Goal: Information Seeking & Learning: Learn about a topic

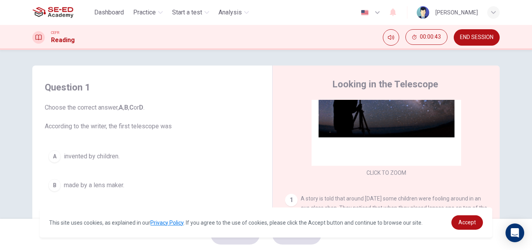
drag, startPoint x: 134, startPoint y: 127, endPoint x: 156, endPoint y: 129, distance: 22.0
click at [156, 129] on span "Choose the correct answer, A , B , C or D . According to the writer, the first …" at bounding box center [152, 117] width 215 height 28
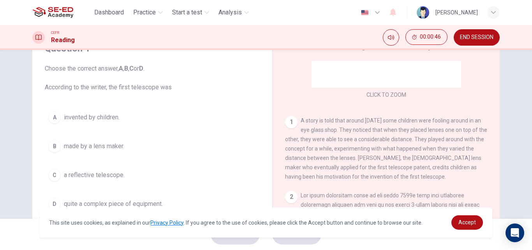
scroll to position [148, 0]
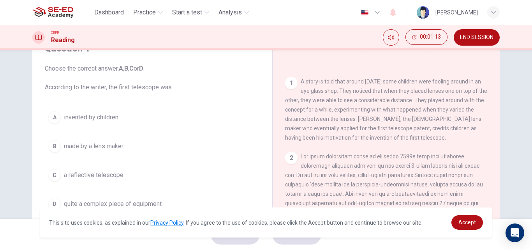
drag, startPoint x: 317, startPoint y: 101, endPoint x: 339, endPoint y: 105, distance: 21.7
click at [339, 105] on div "1 A story is told that around [DATE] some children were fooling around in an ey…" at bounding box center [386, 109] width 203 height 65
click at [52, 145] on div "B" at bounding box center [54, 146] width 12 height 12
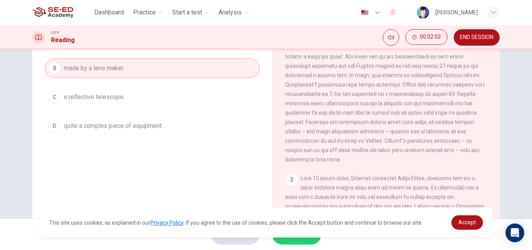
scroll to position [226, 0]
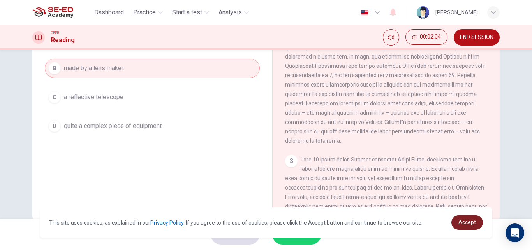
click at [465, 220] on span "Accept" at bounding box center [468, 222] width 18 height 6
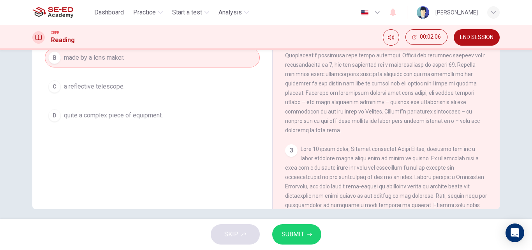
scroll to position [133, 0]
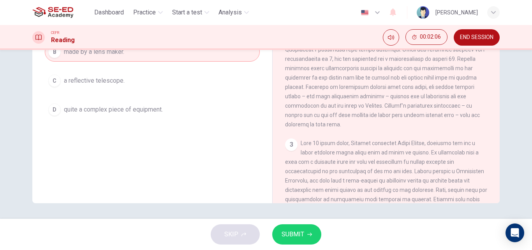
click at [305, 230] on button "SUBMIT" at bounding box center [296, 234] width 49 height 20
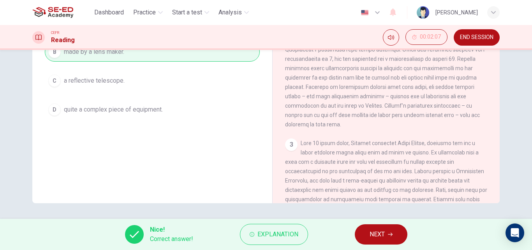
click at [379, 235] on span "NEXT" at bounding box center [377, 234] width 15 height 11
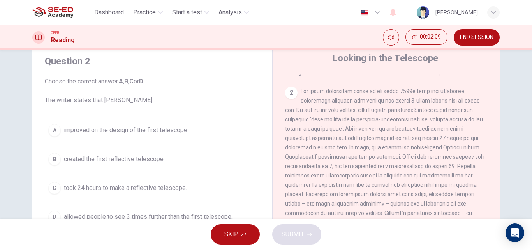
scroll to position [39, 0]
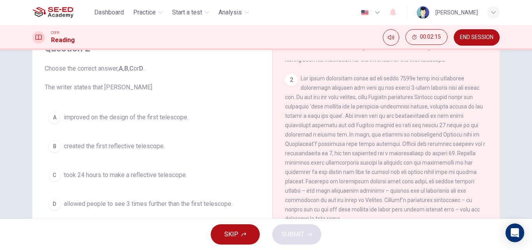
drag, startPoint x: 100, startPoint y: 90, endPoint x: 116, endPoint y: 92, distance: 16.5
click at [116, 92] on div "Question 2 Choose the correct answer, A , B , C or D . The writer states that […" at bounding box center [153, 127] width 228 height 187
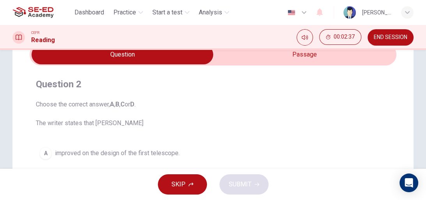
drag, startPoint x: 524, startPoint y: 0, endPoint x: 236, endPoint y: 106, distance: 307.4
click at [236, 102] on span "Choose the correct answer, A , B , C or D . The writer states that [PERSON_NAME]" at bounding box center [213, 114] width 354 height 28
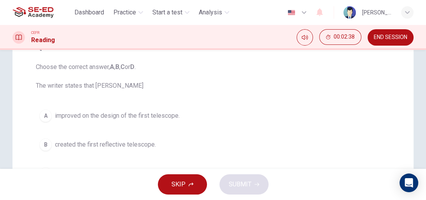
scroll to position [132, 0]
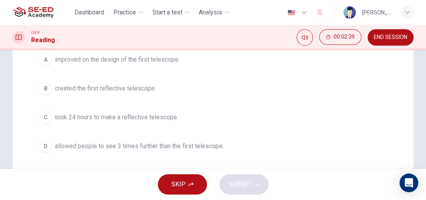
drag, startPoint x: 289, startPoint y: 165, endPoint x: 300, endPoint y: 159, distance: 11.9
click at [295, 163] on div "Question 2 Choose the correct answer, A , B , C or D . The writer states that […" at bounding box center [213, 73] width 367 height 190
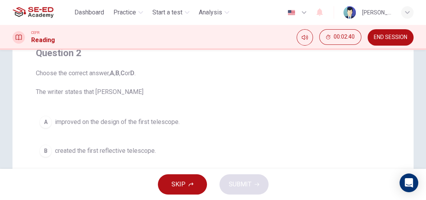
drag, startPoint x: 331, startPoint y: 166, endPoint x: 275, endPoint y: 160, distance: 56.0
click at [275, 160] on div "A improved on the design of the first telescope. B created the first reflective…" at bounding box center [213, 165] width 354 height 106
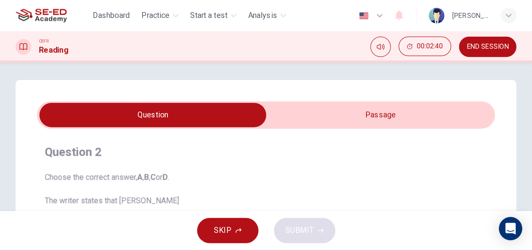
scroll to position [0, 0]
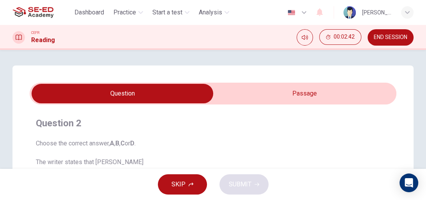
click at [305, 92] on input "checkbox" at bounding box center [123, 93] width 550 height 19
checkbox input "true"
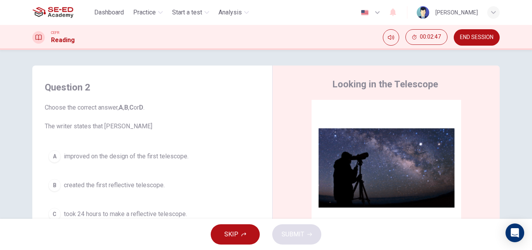
drag, startPoint x: 413, startPoint y: 0, endPoint x: 304, endPoint y: 98, distance: 146.7
click at [304, 98] on div "Looking in the Telescope CLICK TO ZOOM Click to Zoom 1 A story is told that aro…" at bounding box center [386, 206] width 228 height 283
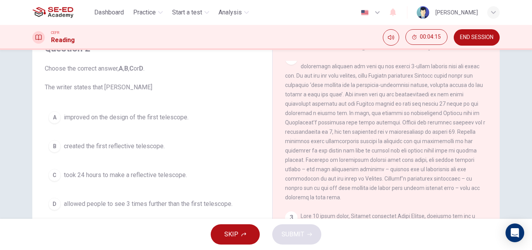
scroll to position [234, 0]
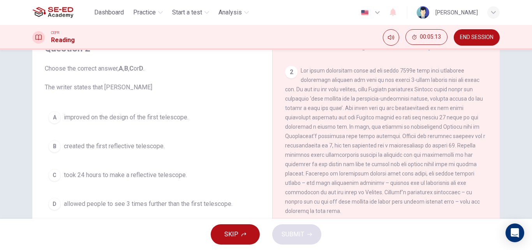
drag, startPoint x: 393, startPoint y: 120, endPoint x: 457, endPoint y: 126, distance: 64.2
click at [457, 126] on div "2" at bounding box center [386, 141] width 203 height 150
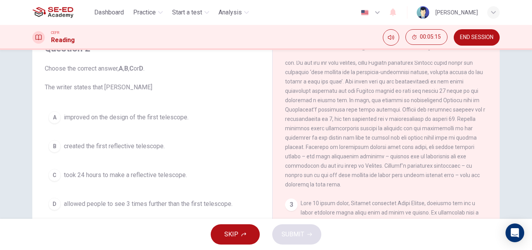
scroll to position [273, 0]
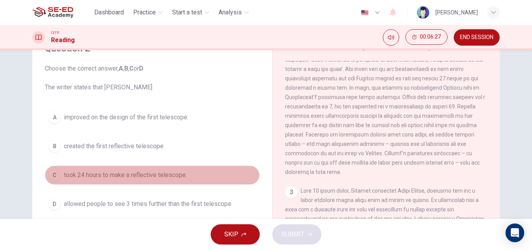
click at [82, 176] on span "took 24 hours to make a reflective telescope." at bounding box center [125, 174] width 123 height 9
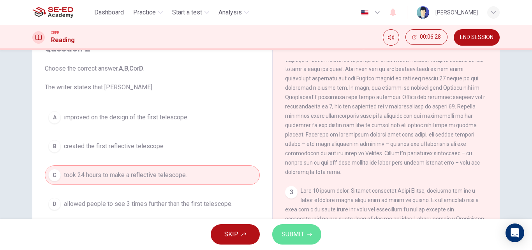
click at [293, 234] on span "SUBMIT" at bounding box center [293, 234] width 23 height 11
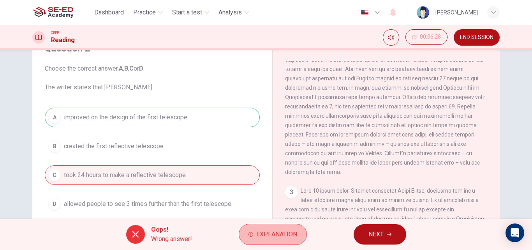
click at [293, 234] on span "Explanation" at bounding box center [276, 234] width 41 height 11
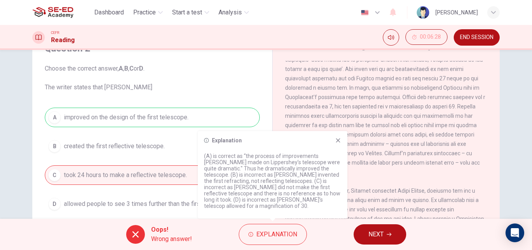
click at [386, 234] on button "NEXT" at bounding box center [380, 234] width 53 height 20
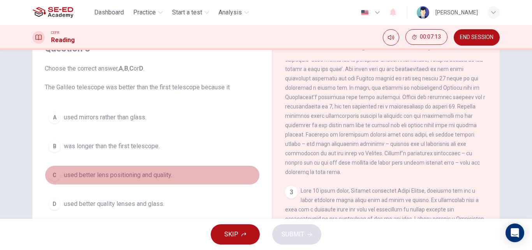
click at [83, 176] on span "used better lens positioning and quality." at bounding box center [118, 174] width 108 height 9
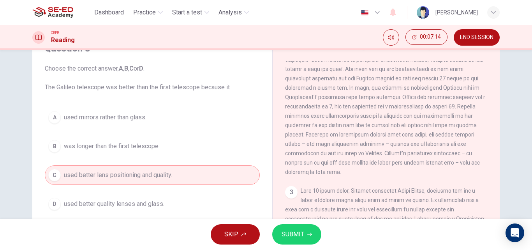
click at [282, 241] on button "SUBMIT" at bounding box center [296, 234] width 49 height 20
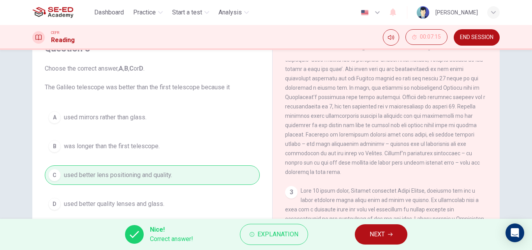
click at [374, 231] on span "NEXT" at bounding box center [377, 234] width 15 height 11
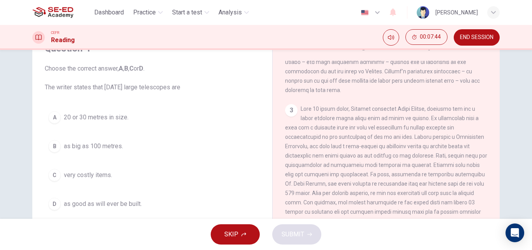
scroll to position [374, 0]
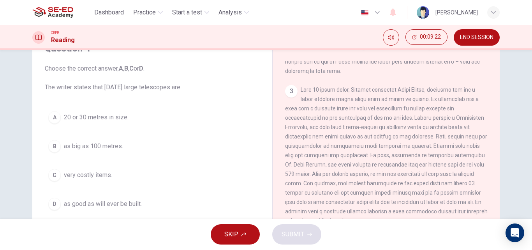
drag, startPoint x: 409, startPoint y: 187, endPoint x: 443, endPoint y: 190, distance: 33.7
click at [443, 190] on div "3" at bounding box center [386, 155] width 203 height 140
drag, startPoint x: 411, startPoint y: 189, endPoint x: 436, endPoint y: 190, distance: 25.7
click at [436, 190] on div "3" at bounding box center [386, 155] width 203 height 140
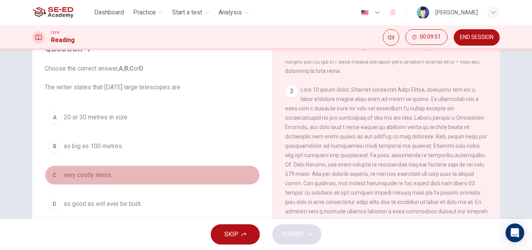
click at [90, 177] on span "very costly items." at bounding box center [88, 174] width 48 height 9
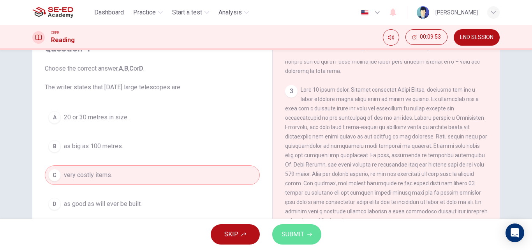
click at [309, 238] on button "SUBMIT" at bounding box center [296, 234] width 49 height 20
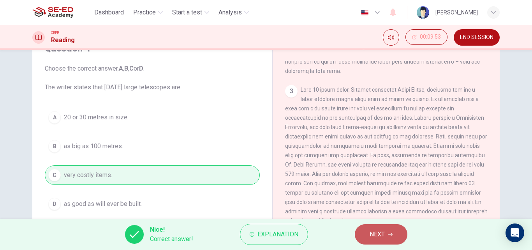
click at [370, 237] on span "NEXT" at bounding box center [377, 234] width 15 height 11
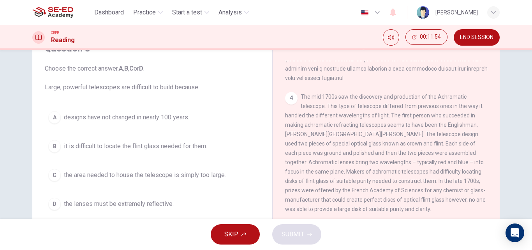
scroll to position [529, 0]
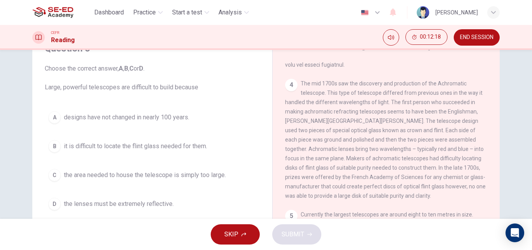
drag, startPoint x: 283, startPoint y: 169, endPoint x: 317, endPoint y: 168, distance: 34.3
click at [317, 168] on div "Looking in the Telescope CLICK TO ZOOM Click to Zoom 1 A story is told that aro…" at bounding box center [386, 167] width 228 height 283
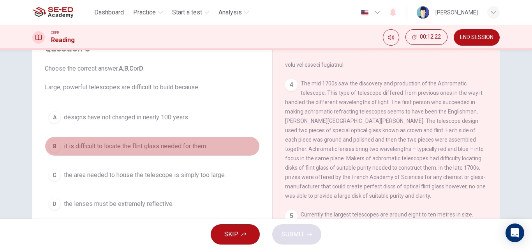
click at [84, 147] on span "it is difficult to locate the flint glass needed for them." at bounding box center [135, 145] width 143 height 9
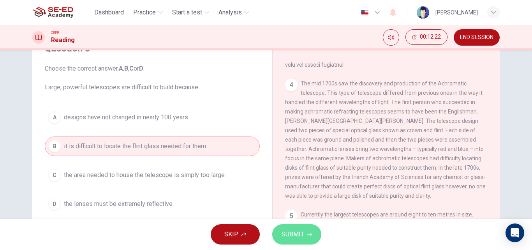
click at [311, 231] on button "SUBMIT" at bounding box center [296, 234] width 49 height 20
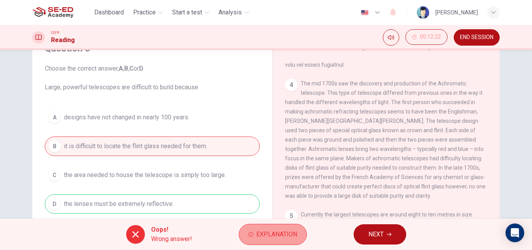
click at [252, 233] on icon "button" at bounding box center [251, 234] width 5 height 5
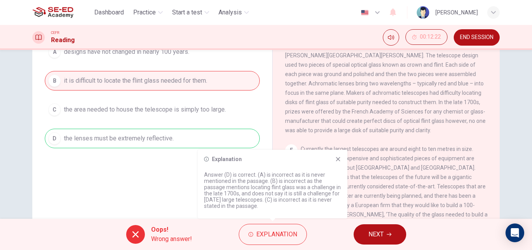
scroll to position [117, 0]
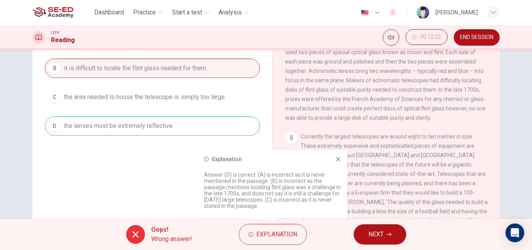
click at [338, 157] on icon at bounding box center [338, 159] width 6 height 6
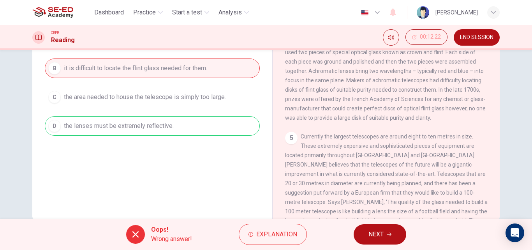
click at [362, 231] on button "NEXT" at bounding box center [380, 234] width 53 height 20
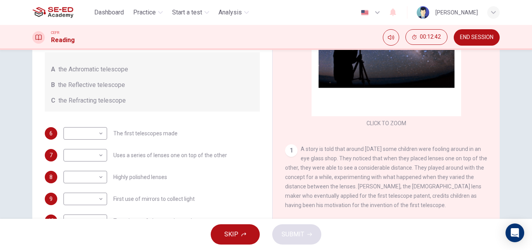
scroll to position [39, 0]
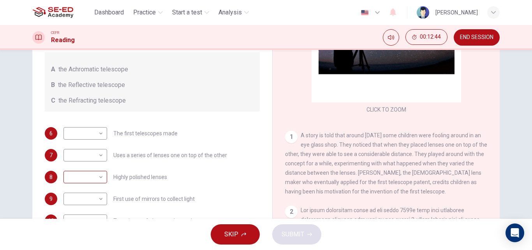
click at [78, 180] on body "This site uses cookies, as explained in our Privacy Policy . If you agree to th…" at bounding box center [266, 125] width 532 height 250
click at [73, 185] on li "A" at bounding box center [84, 189] width 44 height 12
type input "A"
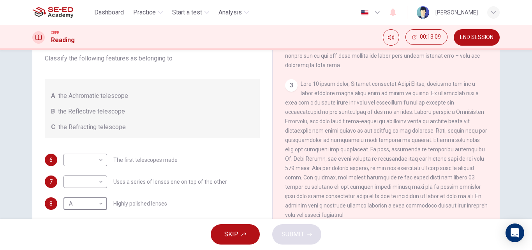
scroll to position [55, 0]
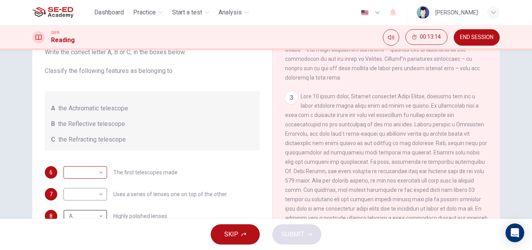
click at [89, 170] on body "This site uses cookies, as explained in our Privacy Policy . If you agree to th…" at bounding box center [266, 125] width 532 height 250
click at [78, 209] on li "C" at bounding box center [84, 209] width 44 height 12
type input "C"
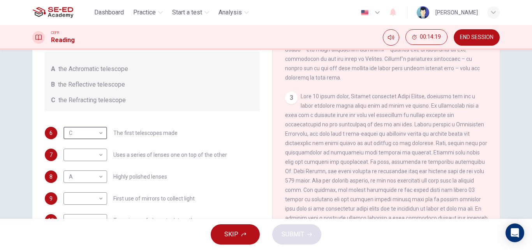
scroll to position [351, 0]
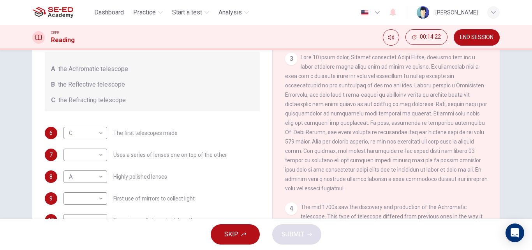
drag, startPoint x: 440, startPoint y: 166, endPoint x: 411, endPoint y: 165, distance: 29.2
click at [411, 165] on span at bounding box center [386, 122] width 203 height 137
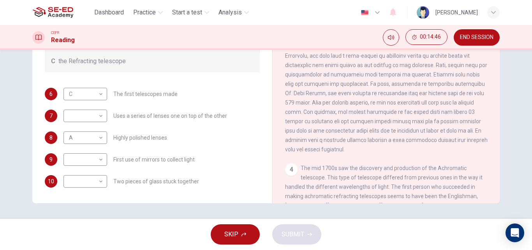
scroll to position [390, 0]
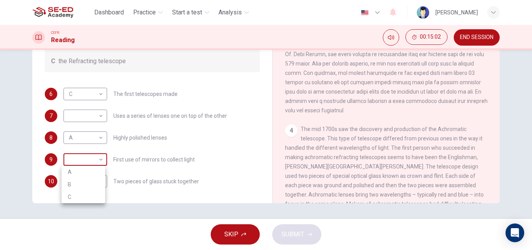
click at [92, 161] on body "This site uses cookies, as explained in our Privacy Policy . If you agree to th…" at bounding box center [266, 125] width 532 height 250
click at [164, 85] on div at bounding box center [266, 125] width 532 height 250
drag, startPoint x: 270, startPoint y: 123, endPoint x: 265, endPoint y: 125, distance: 6.3
click at [265, 125] on div "Questions 6 - 10 Write the correct letter A, B or C, in the boxes below. Classi…" at bounding box center [265, 67] width 467 height 271
drag, startPoint x: 265, startPoint y: 125, endPoint x: 261, endPoint y: 109, distance: 16.7
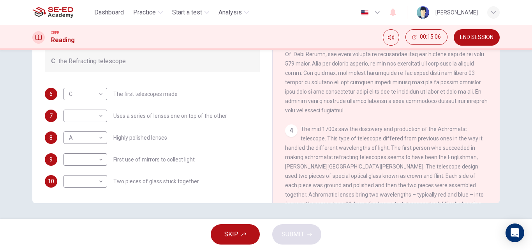
click at [261, 109] on div "Questions 6 - 10 Write the correct letter A, B or C, in the boxes below. Classi…" at bounding box center [265, 67] width 467 height 271
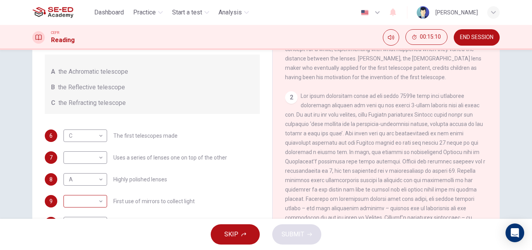
scroll to position [133, 0]
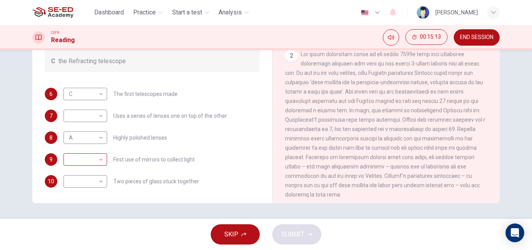
click at [93, 159] on body "This site uses cookies, as explained in our Privacy Policy . If you agree to th…" at bounding box center [266, 125] width 532 height 250
click at [77, 169] on li "A" at bounding box center [84, 172] width 44 height 12
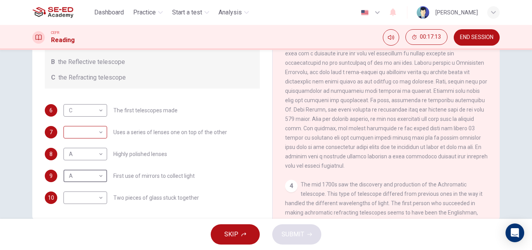
scroll to position [0, 0]
click at [97, 177] on body "This site uses cookies, as explained in our Privacy Policy . If you agree to th…" at bounding box center [266, 125] width 532 height 250
click at [75, 202] on li "B" at bounding box center [84, 201] width 44 height 12
type input "B"
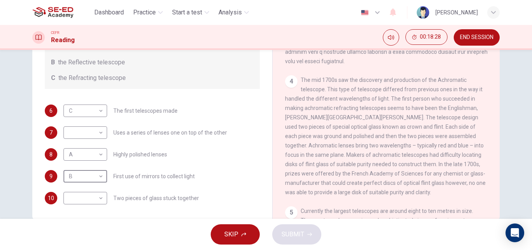
scroll to position [467, 0]
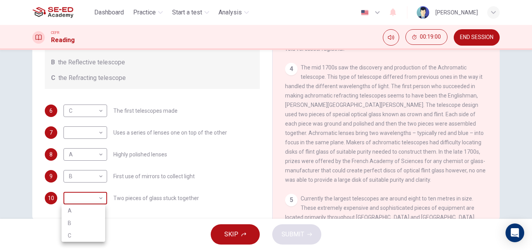
click at [85, 201] on body "This site uses cookies, as explained in our Privacy Policy . If you agree to th…" at bounding box center [266, 125] width 532 height 250
click at [79, 210] on li "A" at bounding box center [84, 210] width 44 height 12
type input "A"
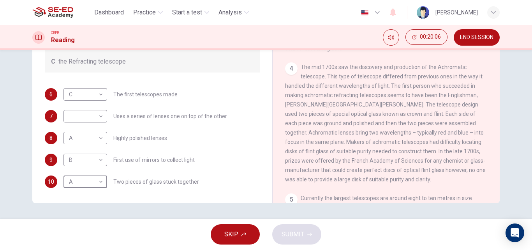
scroll to position [94, 0]
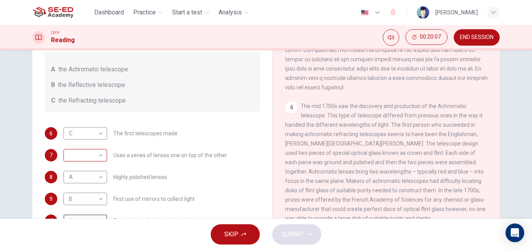
click at [86, 157] on body "This site uses cookies, as explained in our Privacy Policy . If you agree to th…" at bounding box center [266, 125] width 532 height 250
click at [73, 179] on li "B" at bounding box center [84, 180] width 44 height 12
type input "B"
click at [290, 235] on span "SUBMIT" at bounding box center [293, 234] width 23 height 11
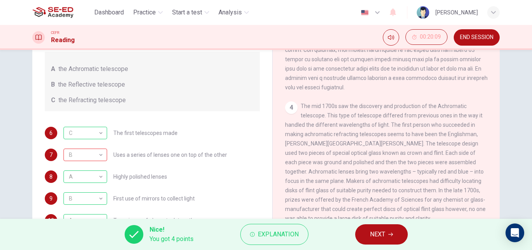
scroll to position [133, 0]
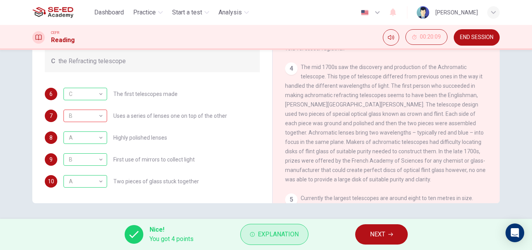
click at [268, 237] on span "Explanation" at bounding box center [278, 234] width 41 height 11
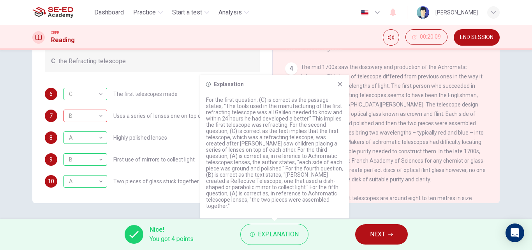
click at [393, 235] on icon "button" at bounding box center [390, 234] width 5 height 5
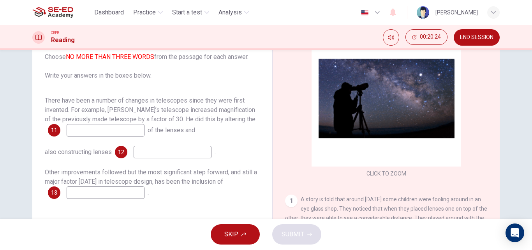
scroll to position [55, 0]
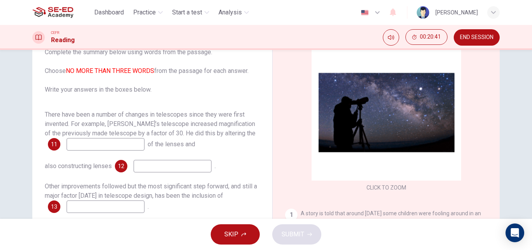
drag, startPoint x: 68, startPoint y: 68, endPoint x: 157, endPoint y: 68, distance: 88.4
click at [157, 68] on span "Complete the summary below using words from the passage. Choose NO MORE THAN TH…" at bounding box center [152, 71] width 215 height 47
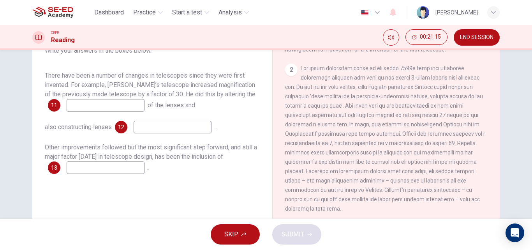
scroll to position [195, 0]
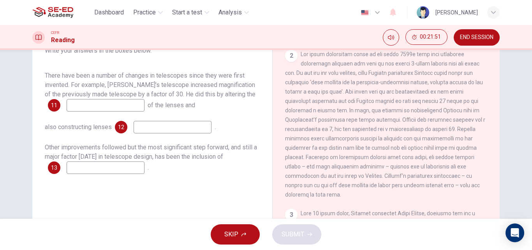
click at [124, 101] on input at bounding box center [106, 105] width 78 height 12
type input "positions"
click at [170, 129] on input at bounding box center [173, 127] width 78 height 12
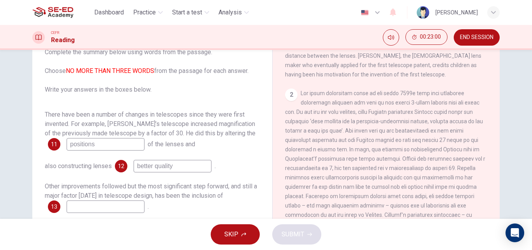
scroll to position [94, 0]
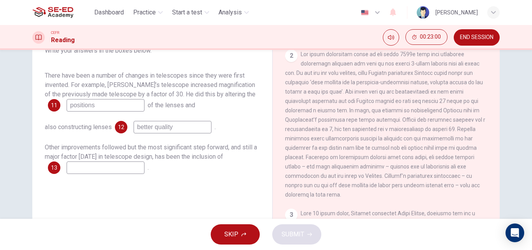
type input "better quality"
click at [179, 162] on div "Other improvements followed but the most significant step forward, and still a …" at bounding box center [152, 158] width 215 height 31
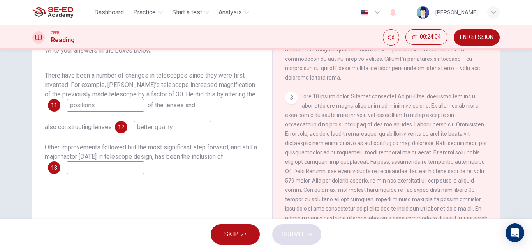
scroll to position [273, 0]
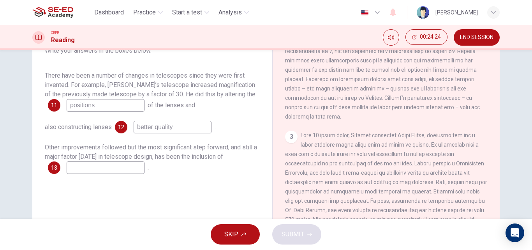
drag, startPoint x: 79, startPoint y: 155, endPoint x: 53, endPoint y: 152, distance: 26.6
click at [53, 152] on div "Other improvements followed but the most significant step forward, and still a …" at bounding box center [152, 158] width 215 height 31
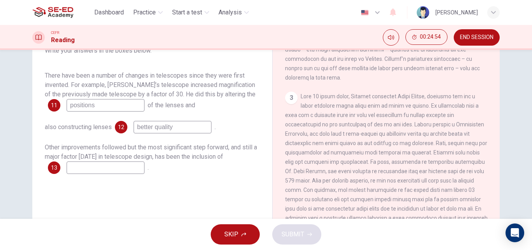
click at [113, 170] on input at bounding box center [106, 167] width 78 height 12
type input "technology"
click at [302, 238] on span "SUBMIT" at bounding box center [293, 234] width 23 height 11
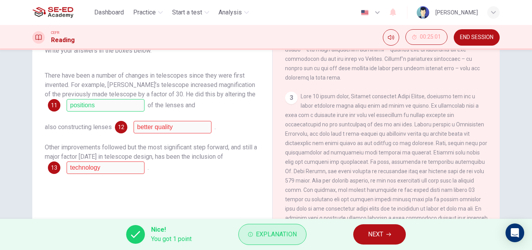
click at [287, 236] on span "Explanation" at bounding box center [276, 234] width 41 height 11
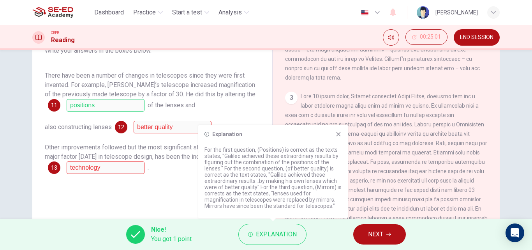
click at [379, 233] on span "NEXT" at bounding box center [375, 234] width 15 height 11
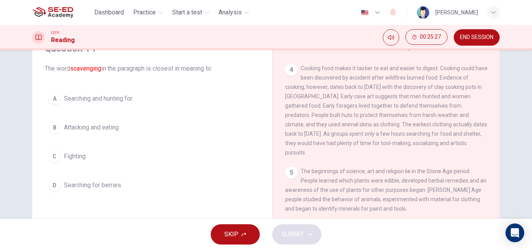
scroll to position [0, 0]
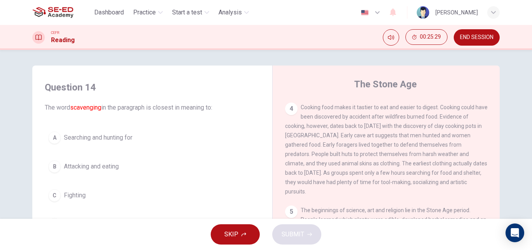
drag, startPoint x: 116, startPoint y: 107, endPoint x: 137, endPoint y: 110, distance: 20.9
click at [137, 110] on span "The word scavenging in the paragraph is closest in meaning to:" at bounding box center [152, 107] width 215 height 9
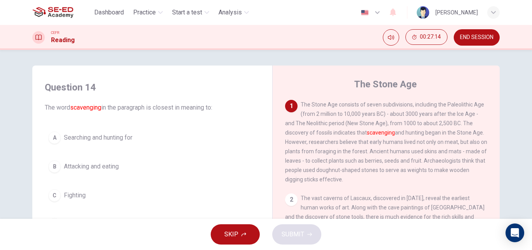
scroll to position [39, 0]
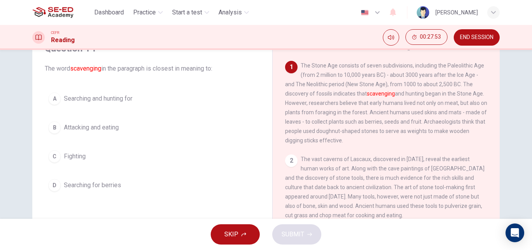
click at [91, 99] on span "Searching and hunting for" at bounding box center [98, 98] width 69 height 9
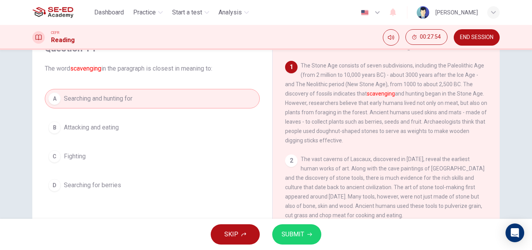
click at [281, 229] on button "SUBMIT" at bounding box center [296, 234] width 49 height 20
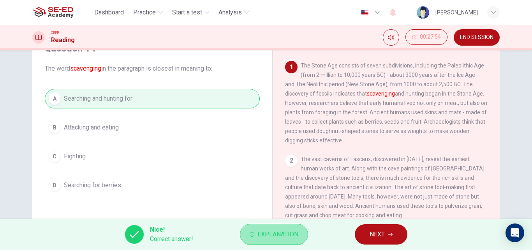
click at [248, 232] on button "Explanation" at bounding box center [274, 234] width 68 height 21
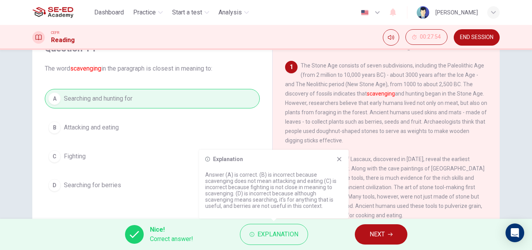
click at [340, 160] on icon at bounding box center [339, 159] width 4 height 4
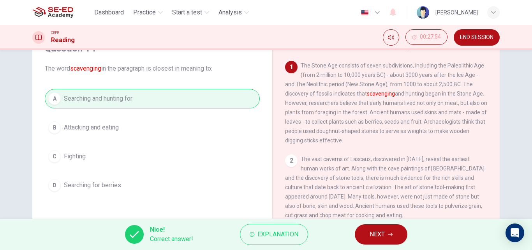
click at [368, 231] on button "NEXT" at bounding box center [381, 234] width 53 height 20
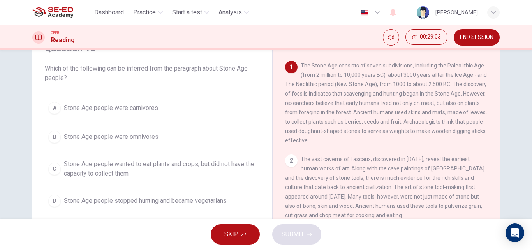
drag, startPoint x: 425, startPoint y: 104, endPoint x: 455, endPoint y: 104, distance: 29.6
click at [455, 104] on span "The Stone Age consists of seven subdivisions, including the Paleolithic Age (fr…" at bounding box center [386, 102] width 202 height 81
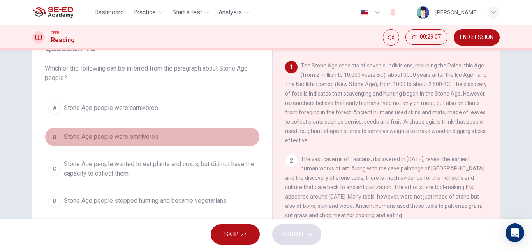
click at [101, 137] on span "Stone Age people were omnivores" at bounding box center [111, 136] width 95 height 9
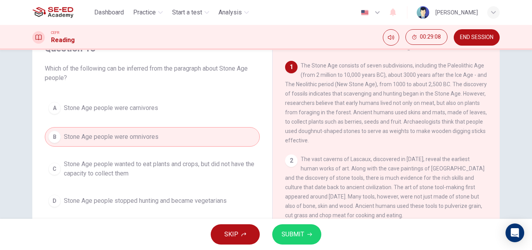
click at [291, 236] on span "SUBMIT" at bounding box center [293, 234] width 23 height 11
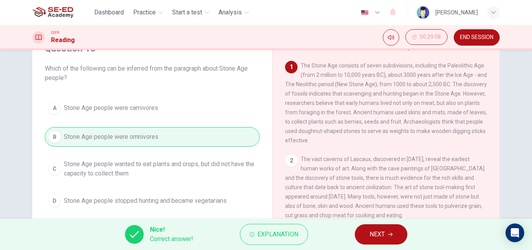
click at [383, 235] on span "NEXT" at bounding box center [377, 234] width 15 height 11
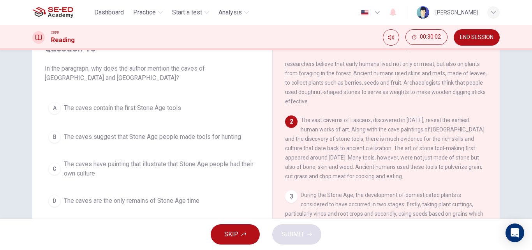
scroll to position [78, 0]
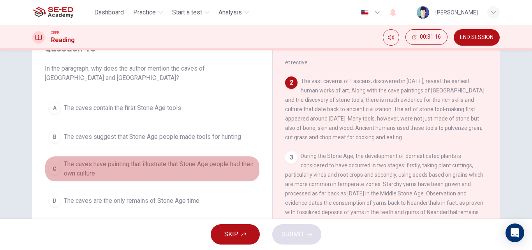
click at [103, 166] on span "The caves have painting that illustrate that Stone Age people had their own cul…" at bounding box center [160, 168] width 192 height 19
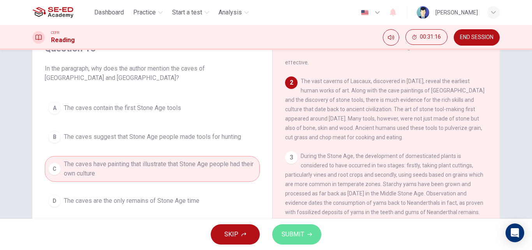
click at [292, 230] on span "SUBMIT" at bounding box center [293, 234] width 23 height 11
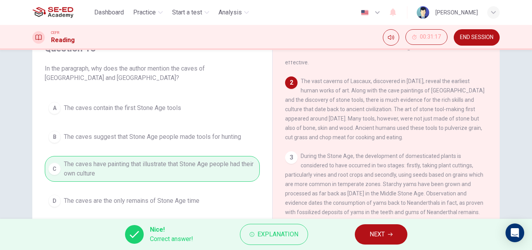
click at [392, 231] on button "NEXT" at bounding box center [381, 234] width 53 height 20
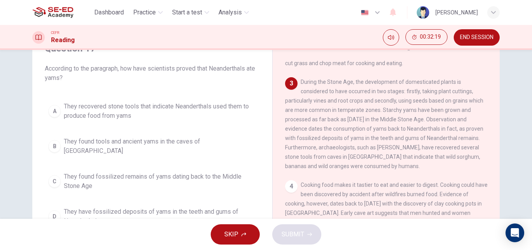
scroll to position [156, 0]
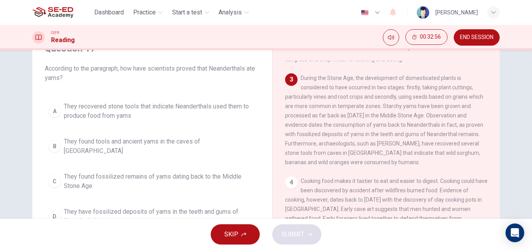
click at [141, 207] on span "They have fossilized deposits of yams in the teeth and gums of Neanderthals" at bounding box center [160, 216] width 192 height 19
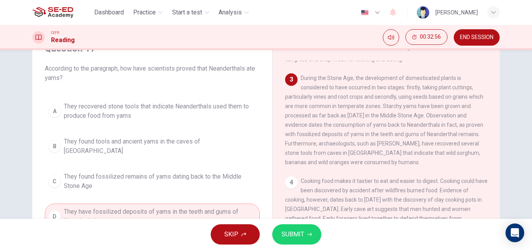
click at [283, 232] on span "SUBMIT" at bounding box center [293, 234] width 23 height 11
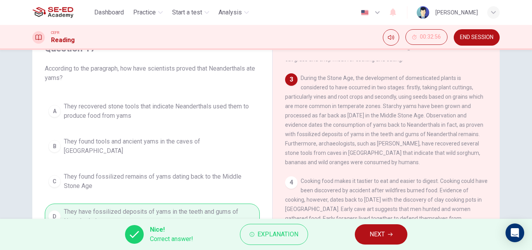
click at [379, 231] on span "NEXT" at bounding box center [377, 234] width 15 height 11
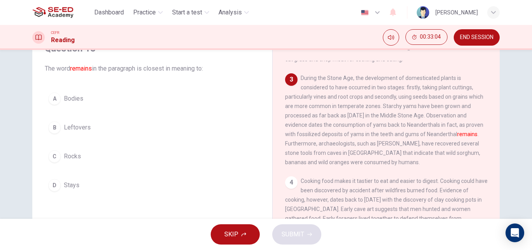
click at [64, 188] on span "Stays" at bounding box center [72, 184] width 16 height 9
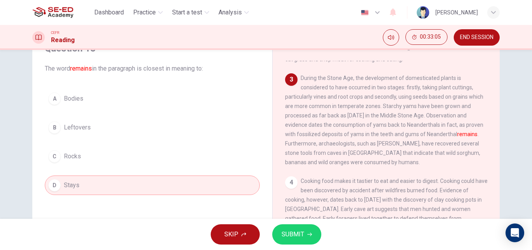
click at [295, 238] on span "SUBMIT" at bounding box center [293, 234] width 23 height 11
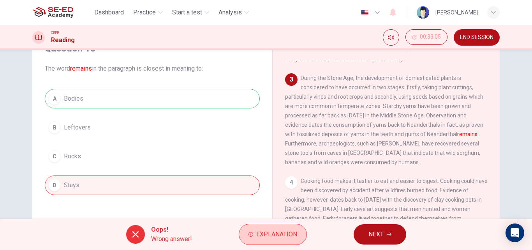
click at [291, 231] on span "Explanation" at bounding box center [276, 234] width 41 height 11
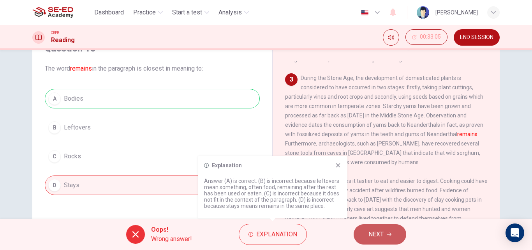
click at [381, 236] on span "NEXT" at bounding box center [376, 234] width 15 height 11
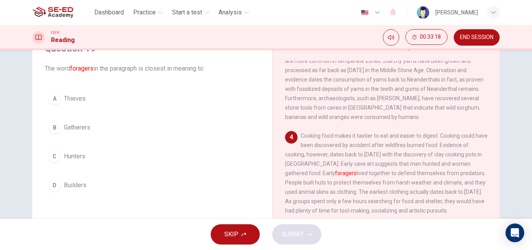
scroll to position [234, 0]
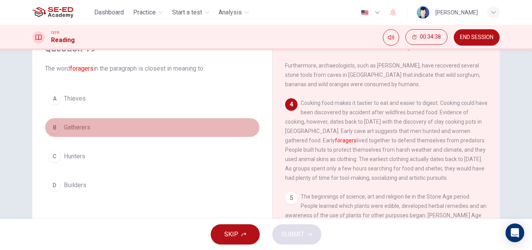
click at [93, 129] on button "B Gatherers" at bounding box center [152, 127] width 215 height 19
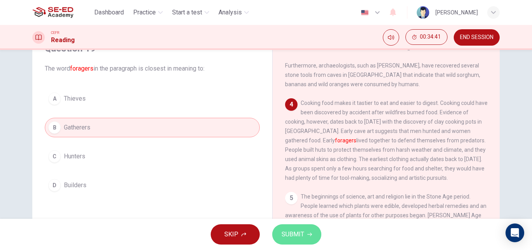
click at [296, 228] on button "SUBMIT" at bounding box center [296, 234] width 49 height 20
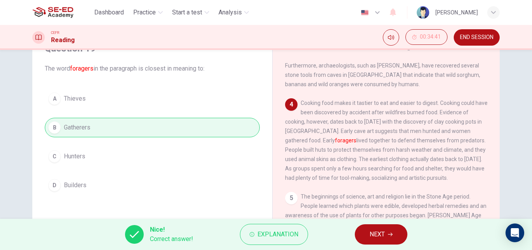
click at [397, 236] on button "NEXT" at bounding box center [381, 234] width 53 height 20
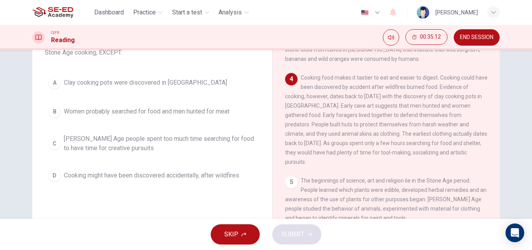
scroll to position [78, 0]
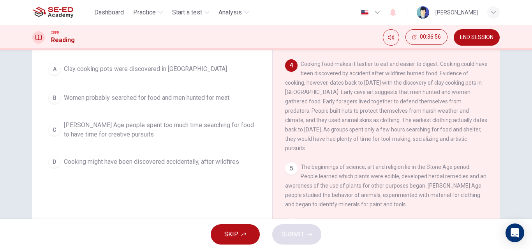
click at [151, 129] on span "[PERSON_NAME] Age people spent too much time searching for food to have time fo…" at bounding box center [160, 129] width 192 height 19
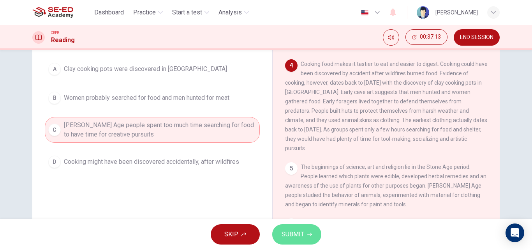
click at [288, 230] on span "SUBMIT" at bounding box center [293, 234] width 23 height 11
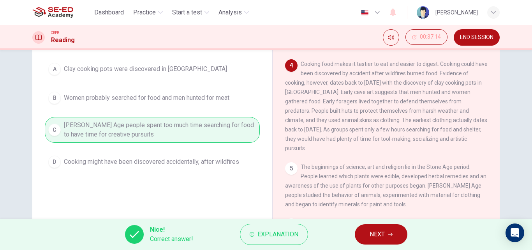
click at [388, 226] on button "NEXT" at bounding box center [381, 234] width 53 height 20
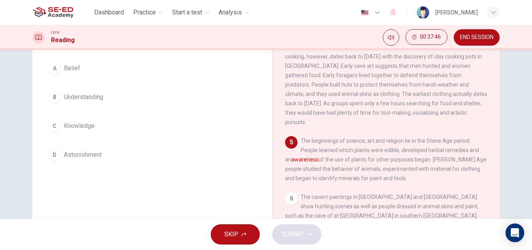
scroll to position [55, 0]
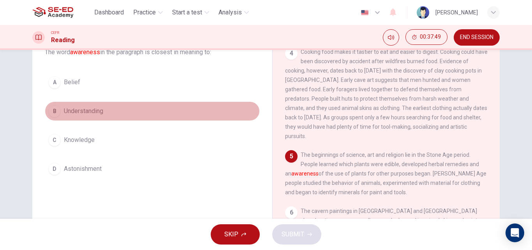
click at [102, 110] on span "Understanding" at bounding box center [83, 110] width 39 height 9
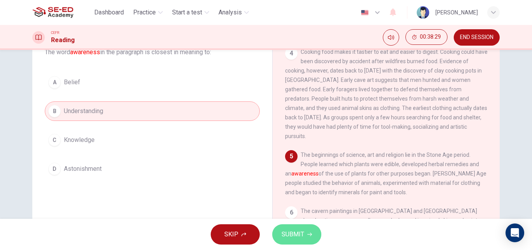
click at [305, 242] on button "SUBMIT" at bounding box center [296, 234] width 49 height 20
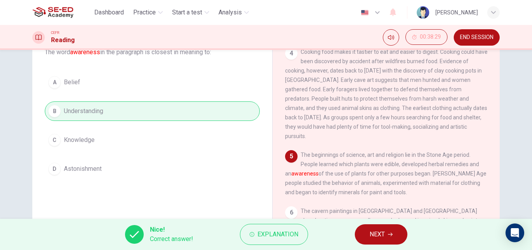
click at [383, 231] on span "NEXT" at bounding box center [377, 234] width 15 height 11
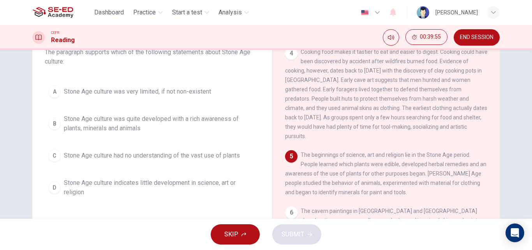
scroll to position [16, 0]
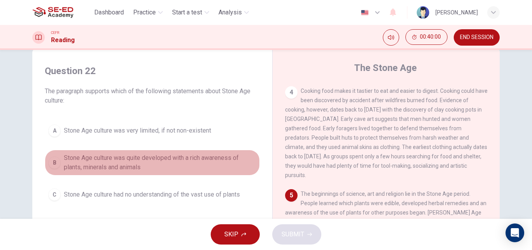
click at [58, 160] on div "B" at bounding box center [54, 162] width 12 height 12
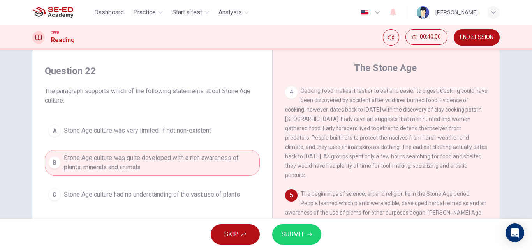
click at [300, 229] on span "SUBMIT" at bounding box center [293, 234] width 23 height 11
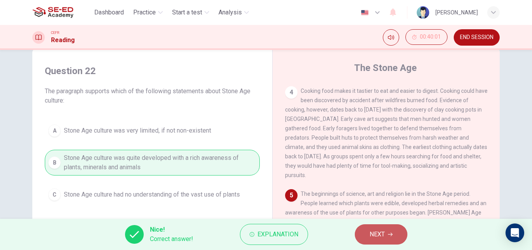
click at [380, 235] on span "NEXT" at bounding box center [377, 234] width 15 height 11
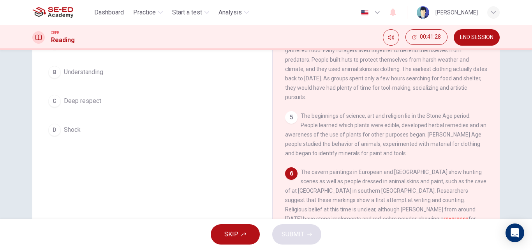
scroll to position [55, 0]
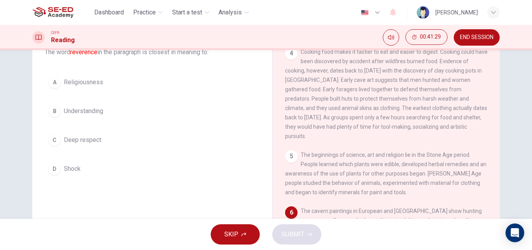
click at [74, 134] on button "C Deep respect" at bounding box center [152, 139] width 215 height 19
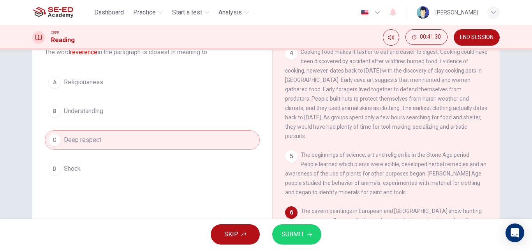
click at [295, 229] on span "SUBMIT" at bounding box center [293, 234] width 23 height 11
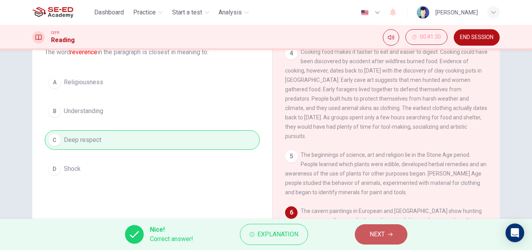
click at [396, 238] on button "NEXT" at bounding box center [381, 234] width 53 height 20
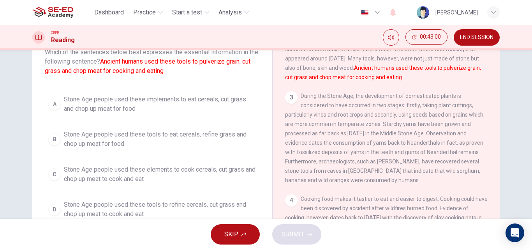
click at [153, 208] on span "Stone Age people used these tools to refine cereals, cut grass and chop up meat…" at bounding box center [160, 209] width 192 height 19
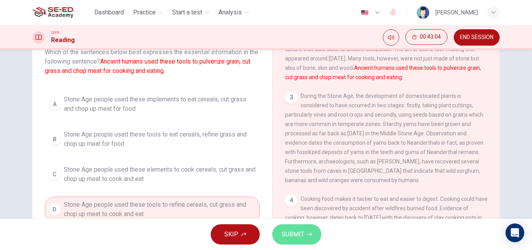
click at [292, 233] on span "SUBMIT" at bounding box center [293, 234] width 23 height 11
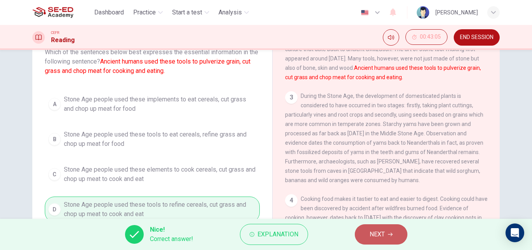
click at [392, 235] on icon "button" at bounding box center [390, 235] width 5 height 4
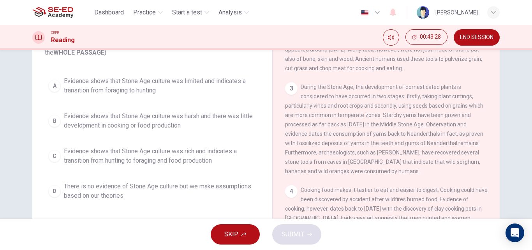
scroll to position [78, 0]
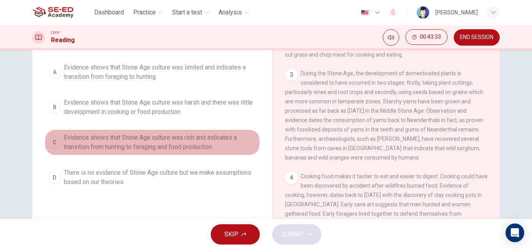
click at [145, 144] on span "Evidence shows that Stone Age culture was rich and indicates a transition from …" at bounding box center [160, 142] width 192 height 19
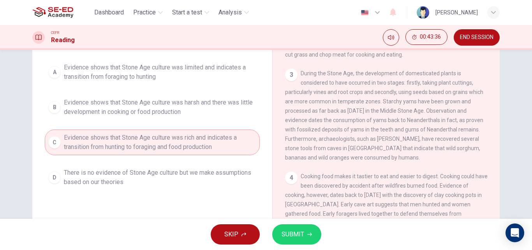
click at [305, 233] on button "SUBMIT" at bounding box center [296, 234] width 49 height 20
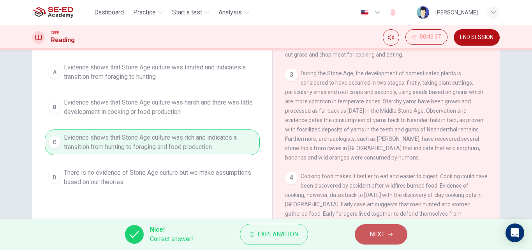
click at [374, 230] on span "NEXT" at bounding box center [377, 234] width 15 height 11
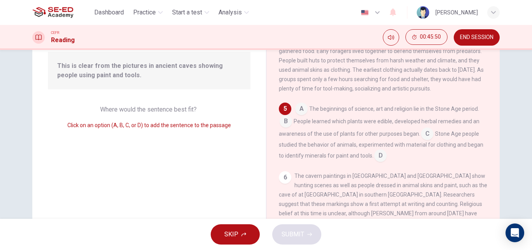
drag, startPoint x: 378, startPoint y: 164, endPoint x: 324, endPoint y: 152, distance: 55.5
click at [324, 152] on div "A The beginnings of science, art and religion lie in the Stone Age period. B Pe…" at bounding box center [383, 131] width 209 height 59
click at [131, 123] on span "Click on an option (A, B, C, or D) to add the sentence to the passage" at bounding box center [149, 125] width 164 height 6
click at [134, 111] on span "Where would the sentence best fit?" at bounding box center [149, 109] width 98 height 7
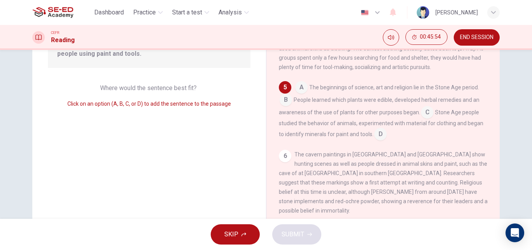
scroll to position [117, 0]
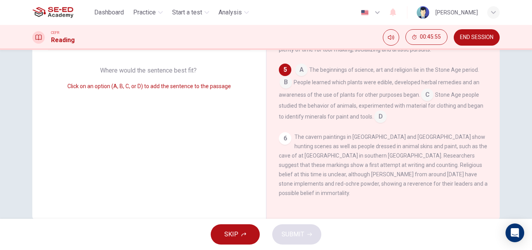
click at [377, 121] on input at bounding box center [380, 117] width 12 height 12
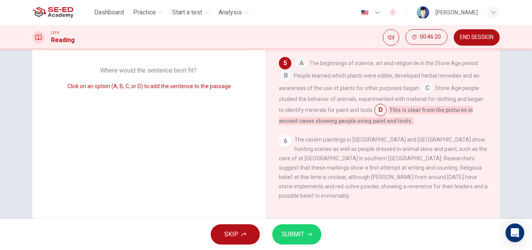
click at [302, 70] on input at bounding box center [301, 64] width 12 height 12
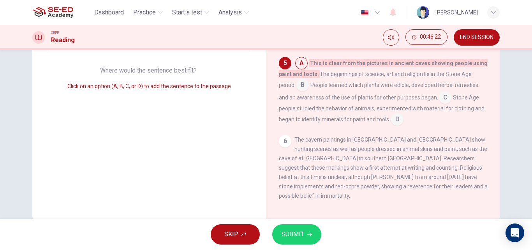
click at [303, 92] on input at bounding box center [302, 85] width 12 height 12
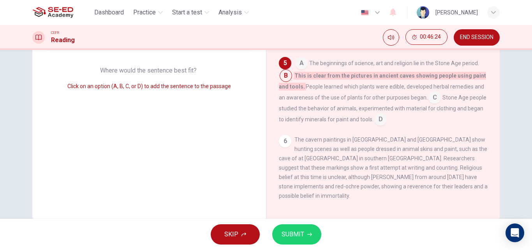
click at [301, 70] on input at bounding box center [301, 64] width 12 height 12
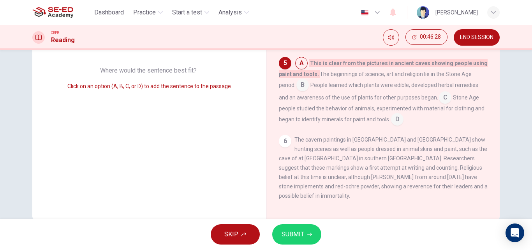
click at [303, 92] on input at bounding box center [302, 85] width 12 height 12
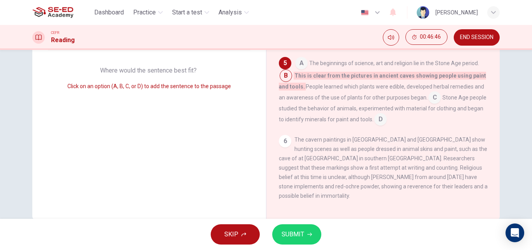
click at [387, 126] on input at bounding box center [380, 120] width 12 height 12
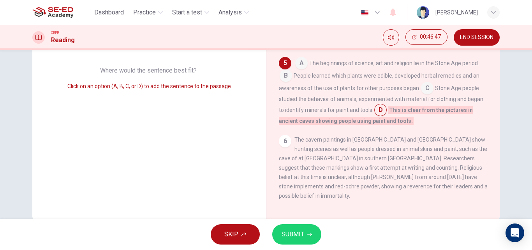
click at [308, 232] on icon "button" at bounding box center [309, 234] width 5 height 5
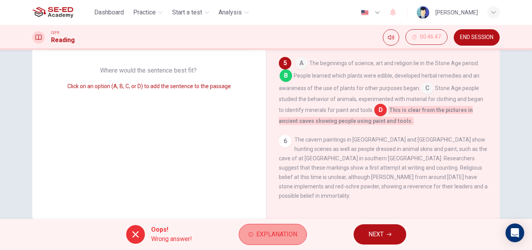
click at [248, 224] on button "Explanation" at bounding box center [273, 234] width 68 height 21
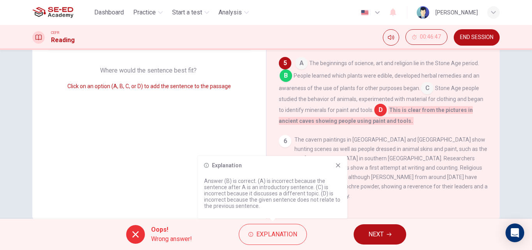
click at [377, 222] on div "Oops! Wrong answer! Explanation NEXT" at bounding box center [266, 234] width 532 height 31
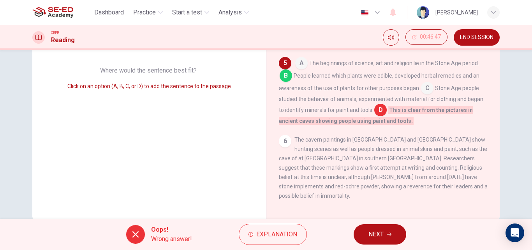
drag, startPoint x: 369, startPoint y: 234, endPoint x: 365, endPoint y: 227, distance: 8.6
click at [369, 234] on span "NEXT" at bounding box center [376, 234] width 15 height 11
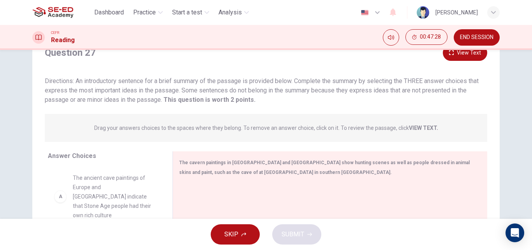
scroll to position [16, 0]
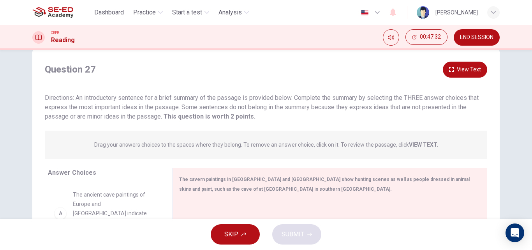
drag, startPoint x: 81, startPoint y: 98, endPoint x: 206, endPoint y: 98, distance: 125.1
click at [206, 98] on span "Directions: An introductory sentence for a brief summary of the passage is prov…" at bounding box center [262, 107] width 434 height 26
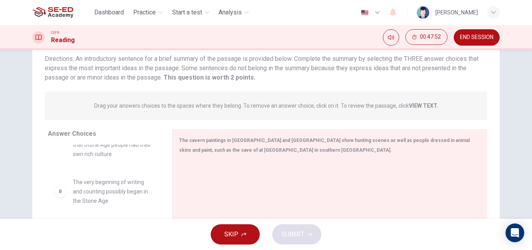
scroll to position [0, 0]
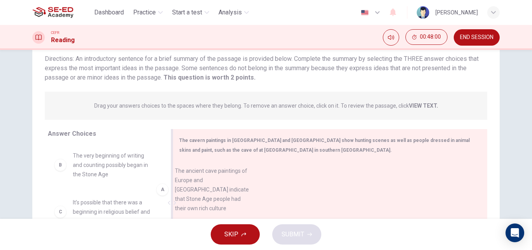
drag, startPoint x: 111, startPoint y: 175, endPoint x: 219, endPoint y: 190, distance: 109.4
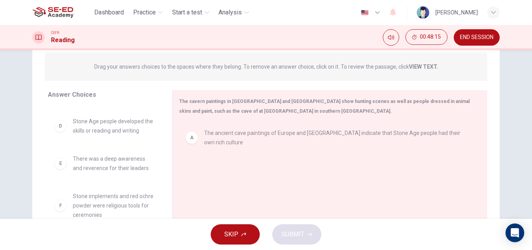
scroll to position [133, 0]
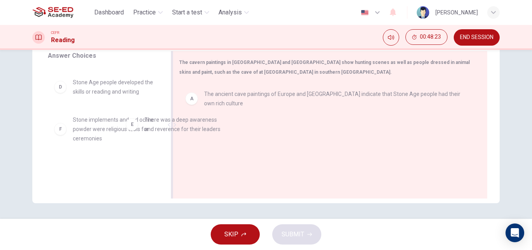
drag, startPoint x: 131, startPoint y: 126, endPoint x: 229, endPoint y: 124, distance: 98.2
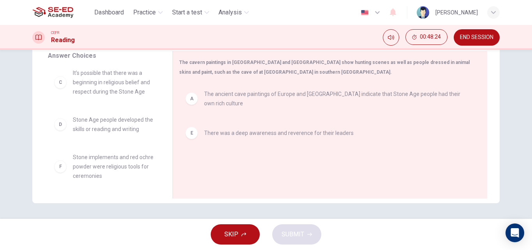
scroll to position [51, 0]
drag, startPoint x: 116, startPoint y: 140, endPoint x: 249, endPoint y: 161, distance: 133.6
click at [249, 161] on div "Answer Choices B The very beginning of writing and counting possibly began in t…" at bounding box center [265, 126] width 467 height 151
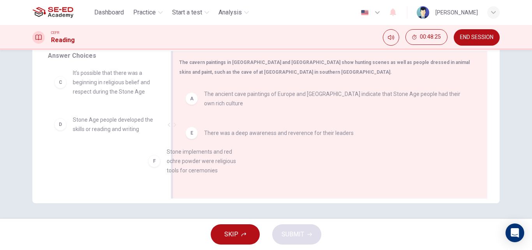
drag, startPoint x: 128, startPoint y: 180, endPoint x: 242, endPoint y: 176, distance: 114.2
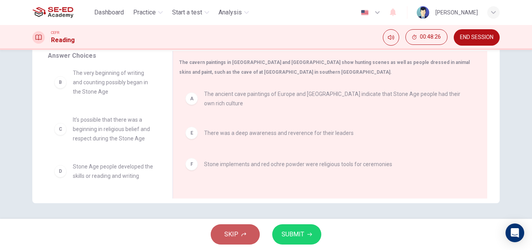
scroll to position [5, 0]
click at [239, 233] on button "SKIP" at bounding box center [235, 234] width 49 height 20
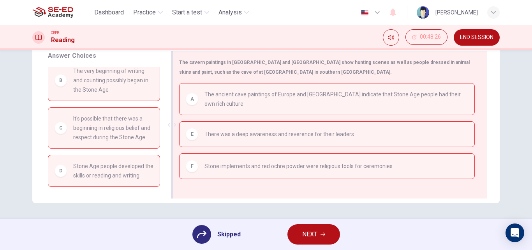
scroll to position [0, 0]
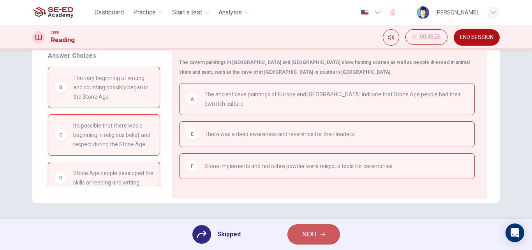
click at [316, 232] on span "NEXT" at bounding box center [309, 234] width 15 height 11
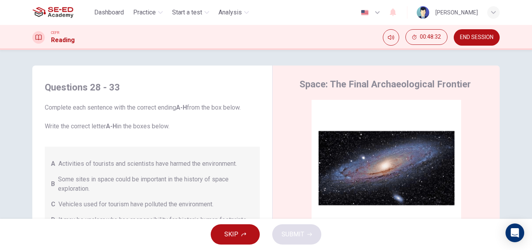
click at [475, 38] on span "END SESSION" at bounding box center [477, 37] width 34 height 6
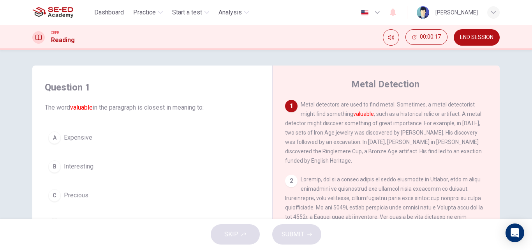
click at [463, 35] on span "END SESSION" at bounding box center [477, 37] width 34 height 6
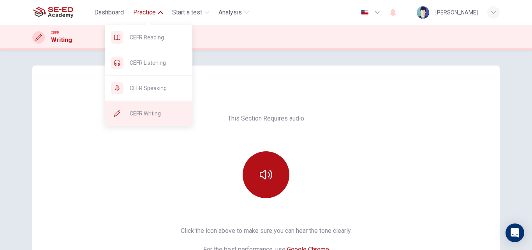
click at [141, 110] on span "CEFR Writing" at bounding box center [158, 113] width 56 height 9
